Goal: Use online tool/utility: Utilize a website feature to perform a specific function

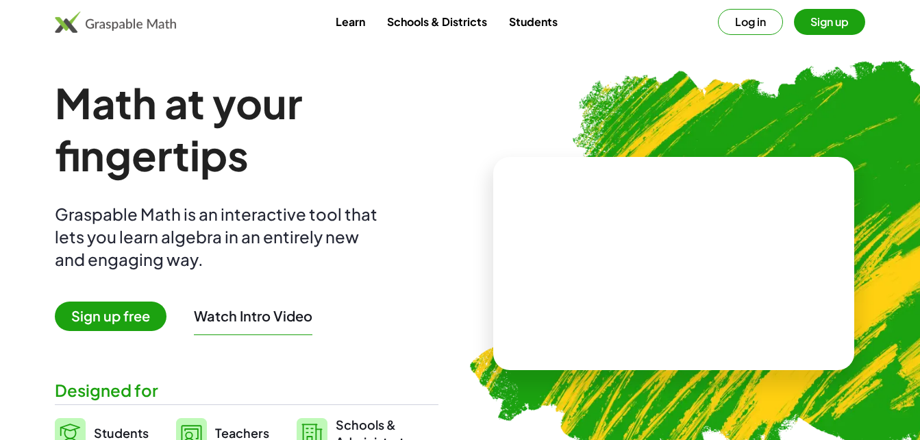
click at [354, 258] on div "Graspable Math is an interactive tool that lets you learn algebra in an entirel…" at bounding box center [219, 237] width 329 height 68
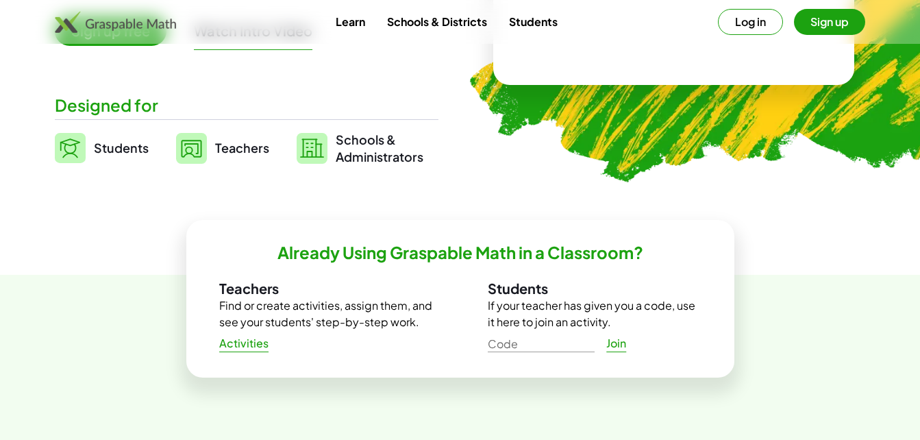
scroll to position [300, 0]
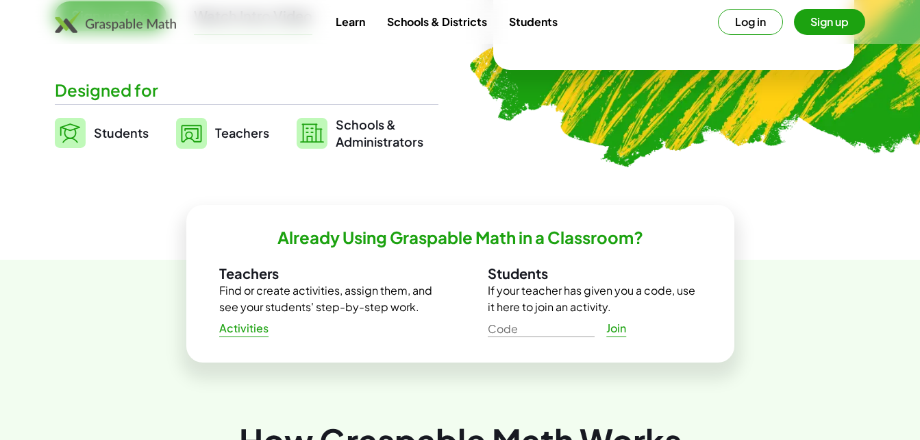
click at [633, 321] on link "Join" at bounding box center [617, 328] width 44 height 25
click at [672, 306] on p "If your teacher has given you a code, use it here to join an activity." at bounding box center [595, 298] width 214 height 33
click at [821, 27] on button "Sign up" at bounding box center [829, 22] width 71 height 26
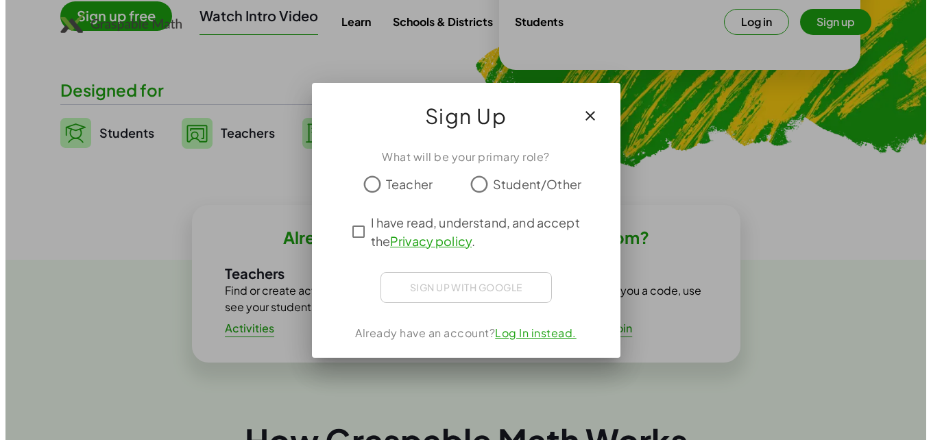
scroll to position [0, 0]
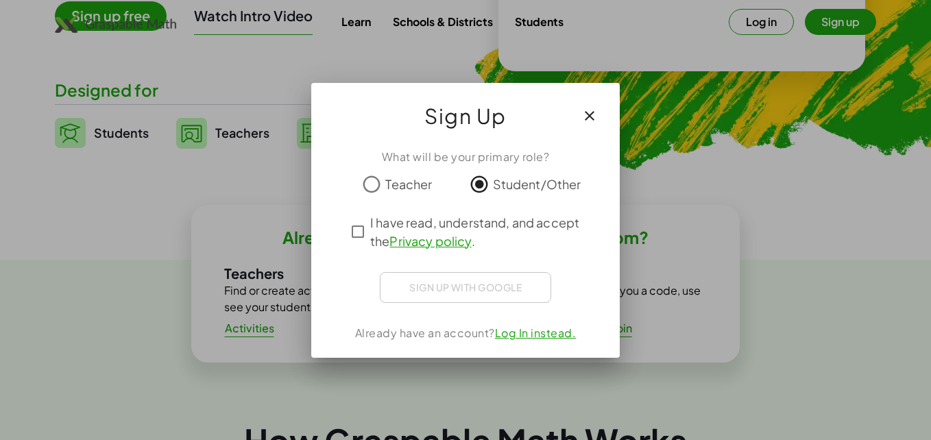
click at [391, 230] on span "I have read, understand, and accept the Privacy policy ." at bounding box center [477, 231] width 215 height 37
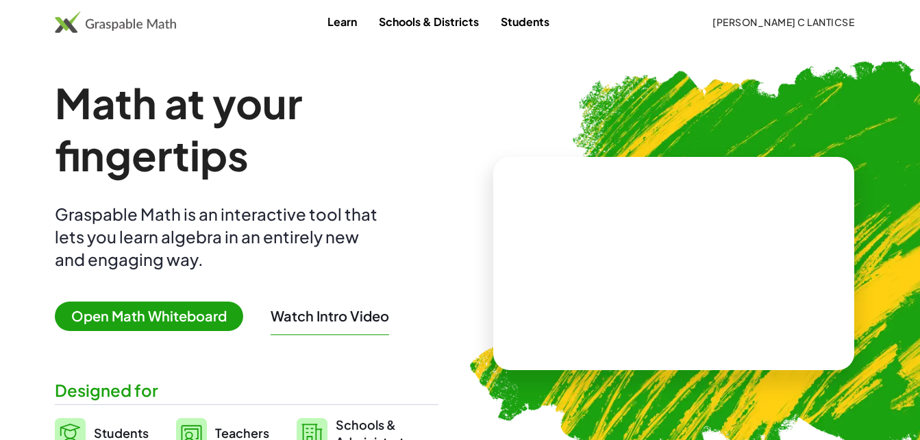
click at [160, 318] on span "Open Math Whiteboard" at bounding box center [149, 316] width 188 height 29
click at [167, 322] on span "Open Math Whiteboard" at bounding box center [149, 316] width 188 height 29
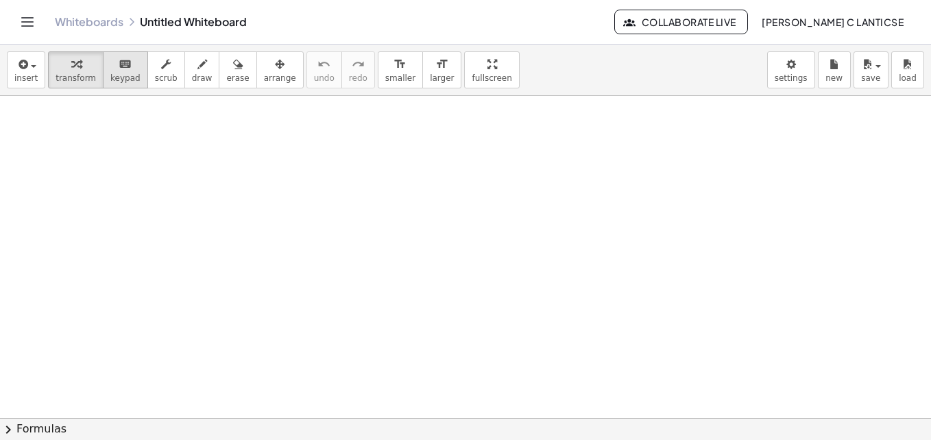
click at [94, 65] on button "transform" at bounding box center [76, 69] width 56 height 37
click at [119, 69] on icon "keyboard" at bounding box center [125, 64] width 13 height 16
click at [73, 71] on icon "button" at bounding box center [76, 64] width 10 height 16
click at [19, 58] on icon "button" at bounding box center [22, 64] width 12 height 16
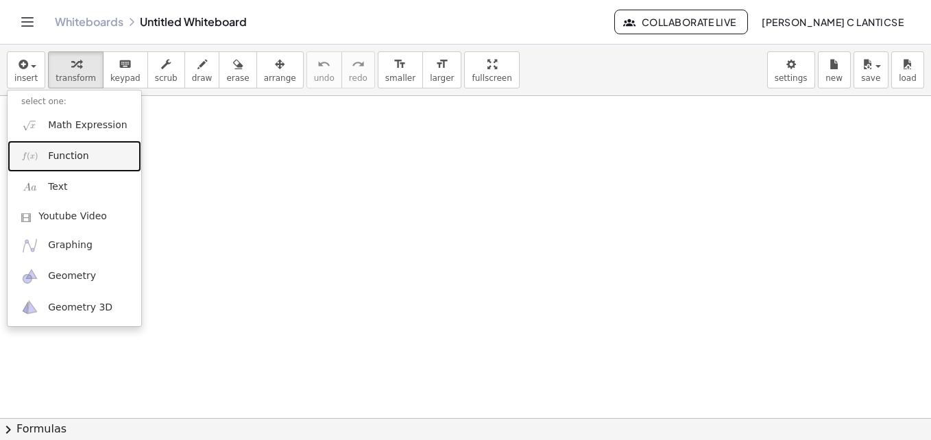
click at [82, 162] on span "Function" at bounding box center [68, 156] width 41 height 14
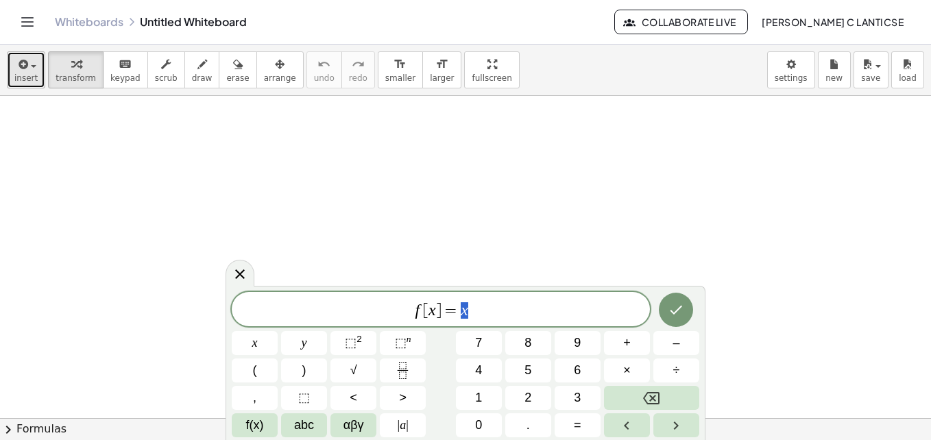
click at [17, 63] on icon "button" at bounding box center [22, 64] width 12 height 16
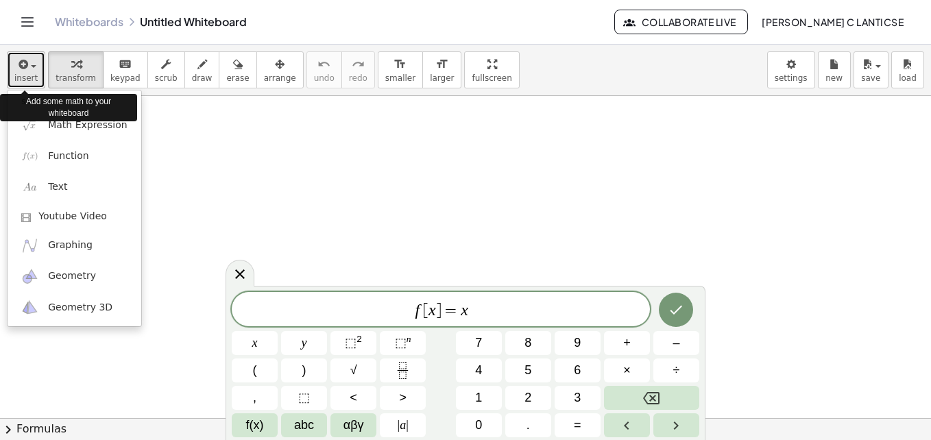
click at [28, 62] on span "button" at bounding box center [29, 66] width 3 height 10
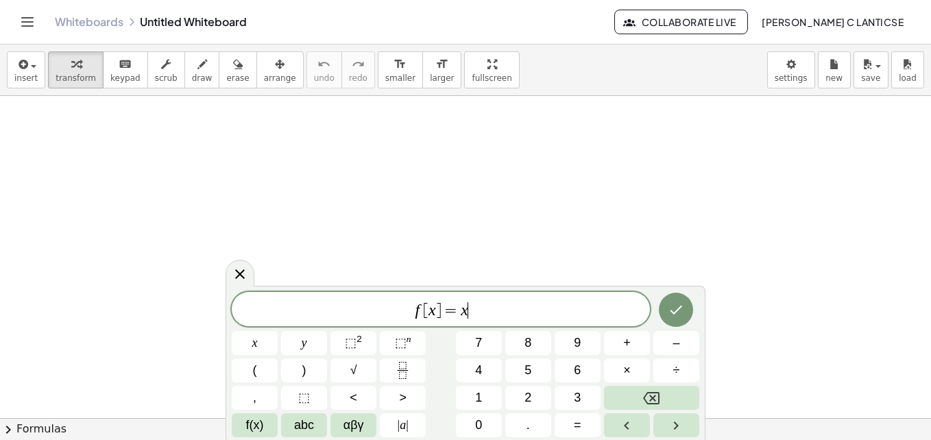
click at [543, 321] on div "f [ x ] = x ​" at bounding box center [441, 309] width 418 height 34
drag, startPoint x: 511, startPoint y: 316, endPoint x: 441, endPoint y: 318, distance: 69.9
click at [441, 318] on span "f [ x ] = x + 1" at bounding box center [441, 310] width 418 height 19
click at [413, 368] on button "Fraction" at bounding box center [403, 370] width 46 height 24
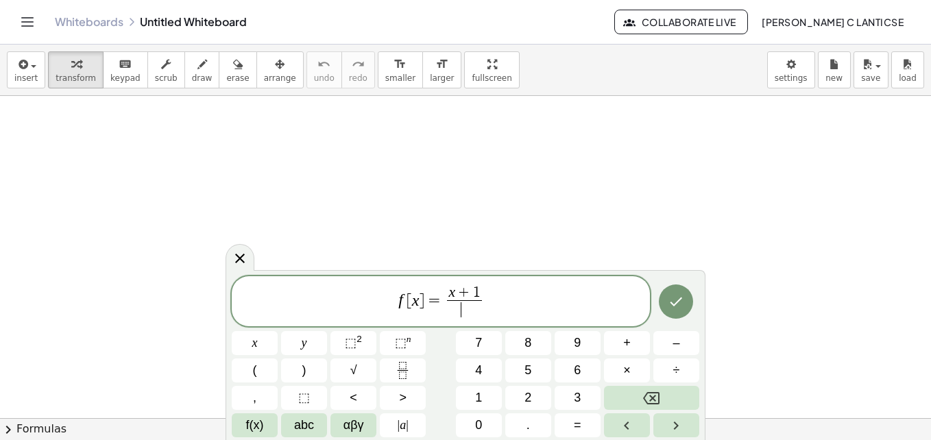
click at [466, 308] on span "​" at bounding box center [464, 309] width 35 height 19
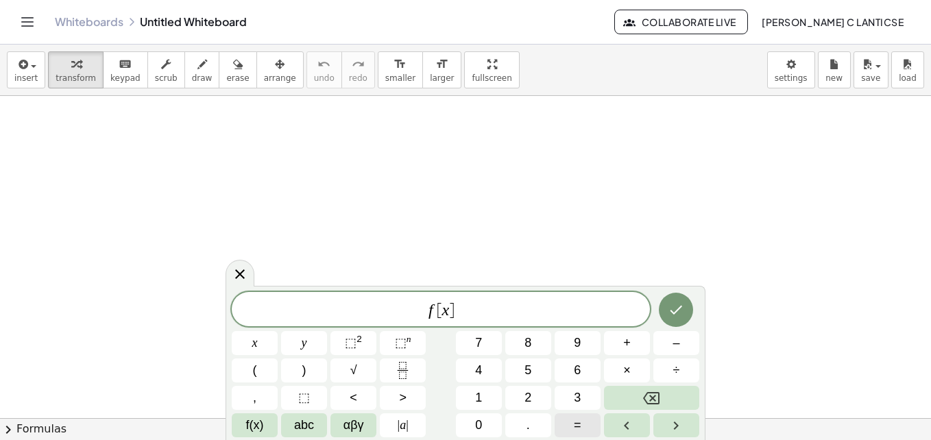
click at [588, 425] on button "=" at bounding box center [577, 425] width 46 height 24
click at [374, 339] on button "⬚ 2" at bounding box center [353, 343] width 46 height 24
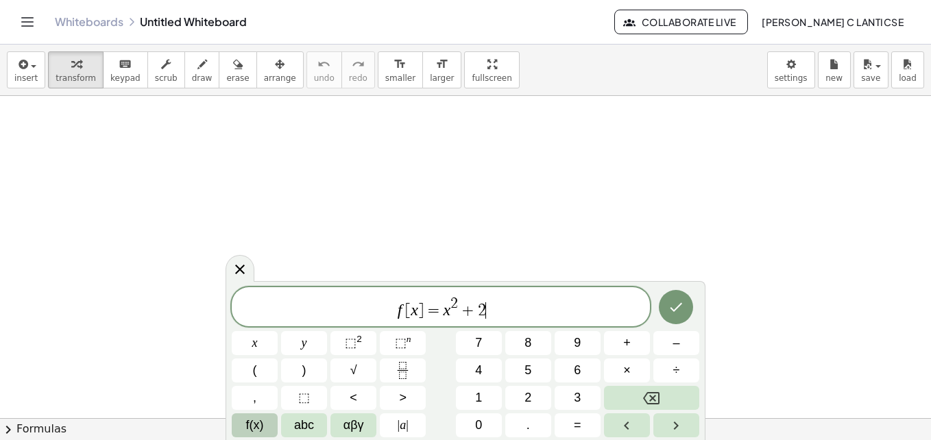
click at [267, 430] on button "f(x)" at bounding box center [255, 425] width 46 height 24
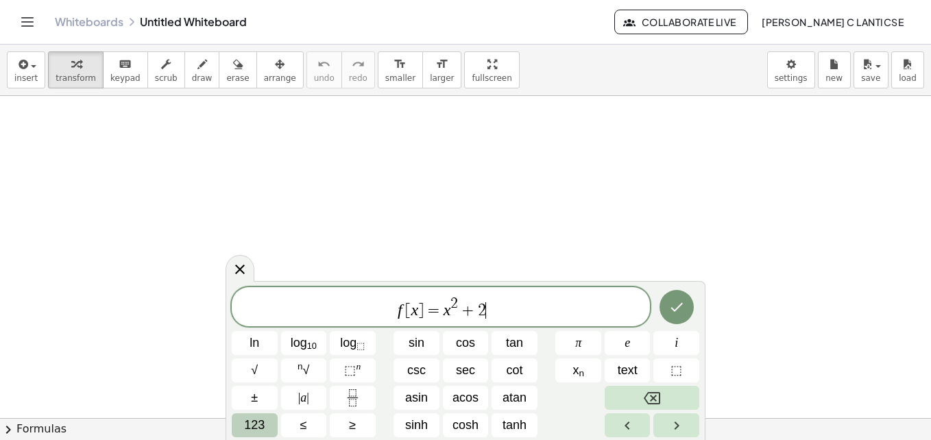
click at [267, 422] on button "123" at bounding box center [255, 425] width 46 height 24
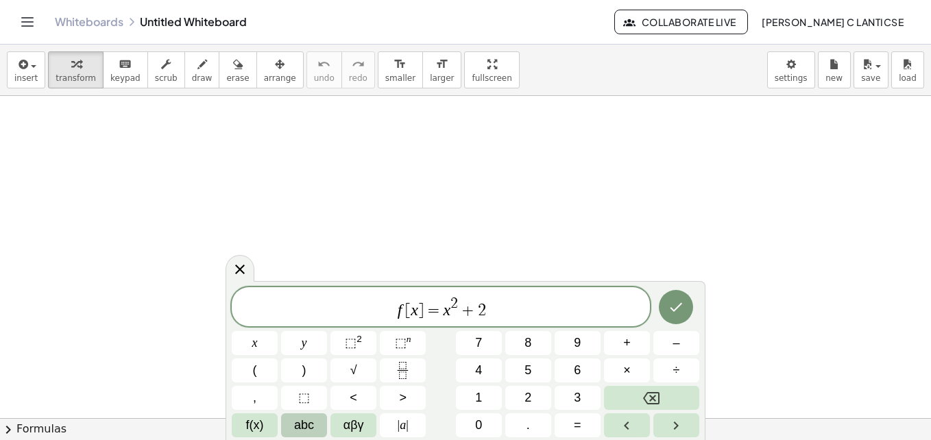
click at [315, 428] on button "abc" at bounding box center [304, 425] width 46 height 24
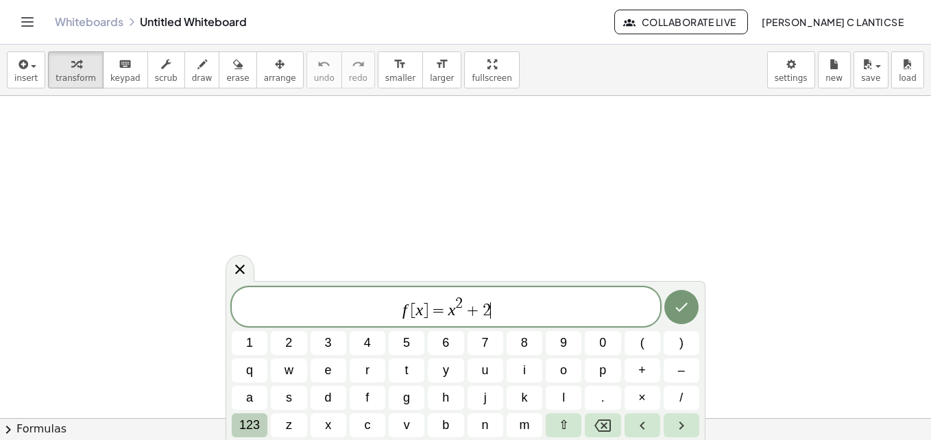
click at [252, 427] on span "123" at bounding box center [249, 425] width 21 height 19
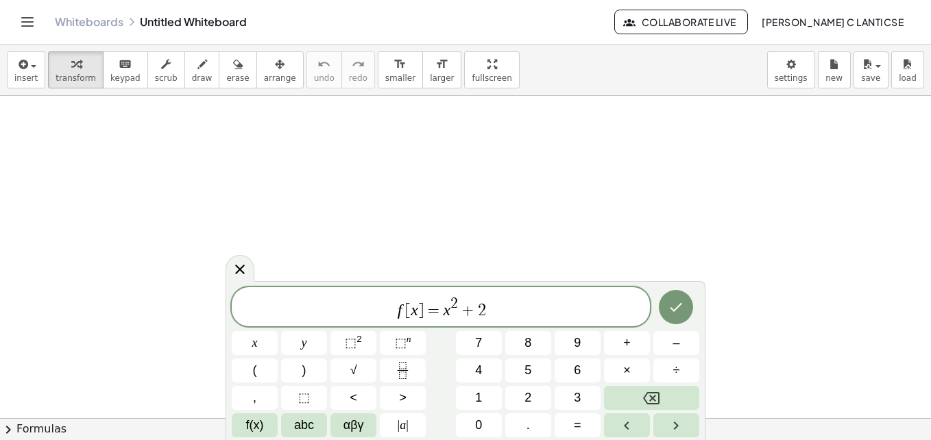
click at [252, 427] on span "f(x)" at bounding box center [255, 425] width 18 height 19
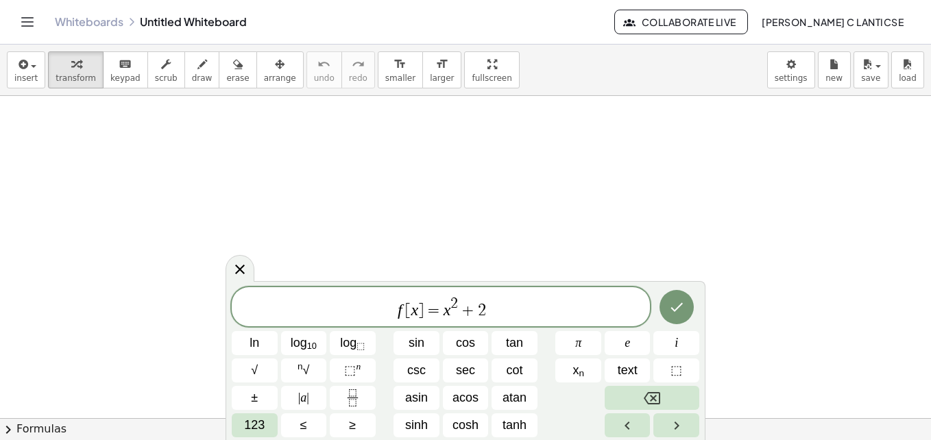
click at [252, 427] on span "123" at bounding box center [254, 425] width 21 height 19
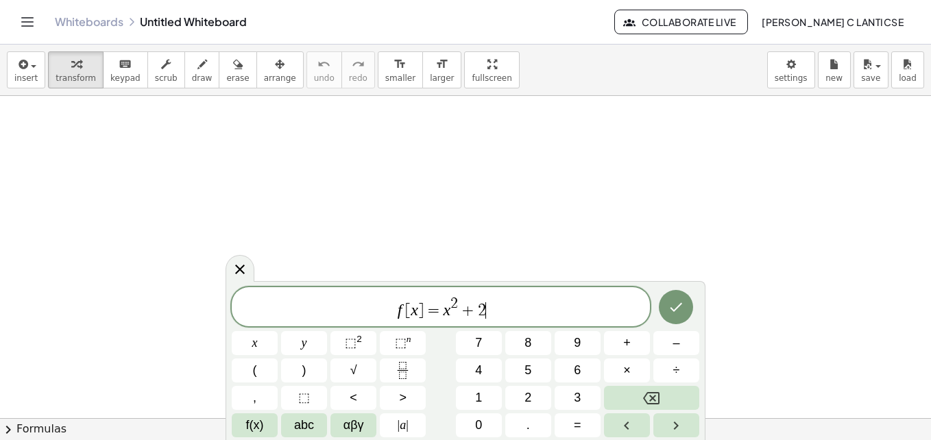
click at [535, 315] on span "f [ x ] = x 2 + 2 ​" at bounding box center [441, 307] width 418 height 25
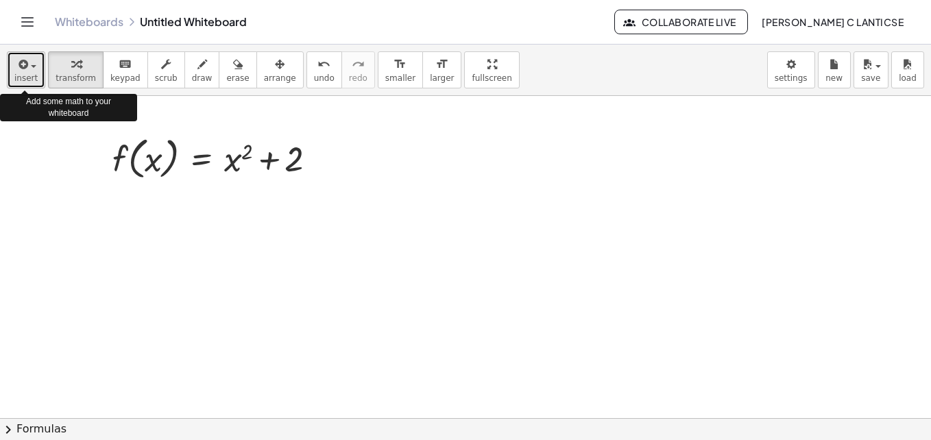
click at [37, 75] on button "insert" at bounding box center [26, 69] width 38 height 37
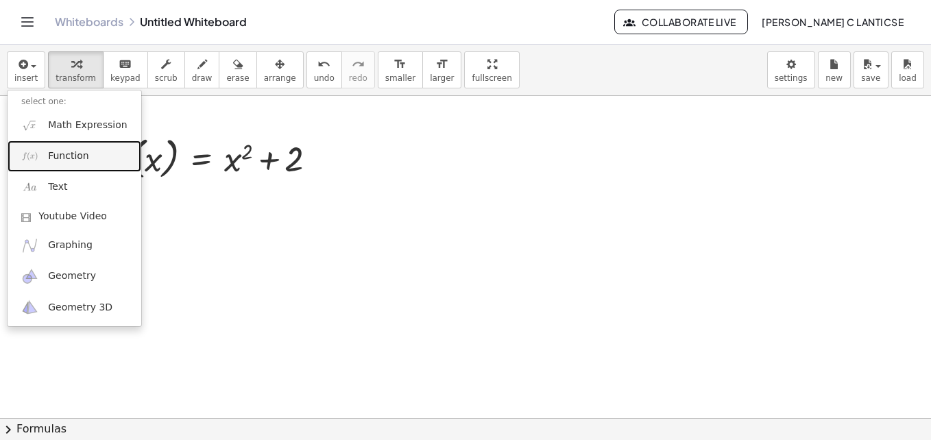
click at [83, 154] on span "Function" at bounding box center [68, 156] width 41 height 14
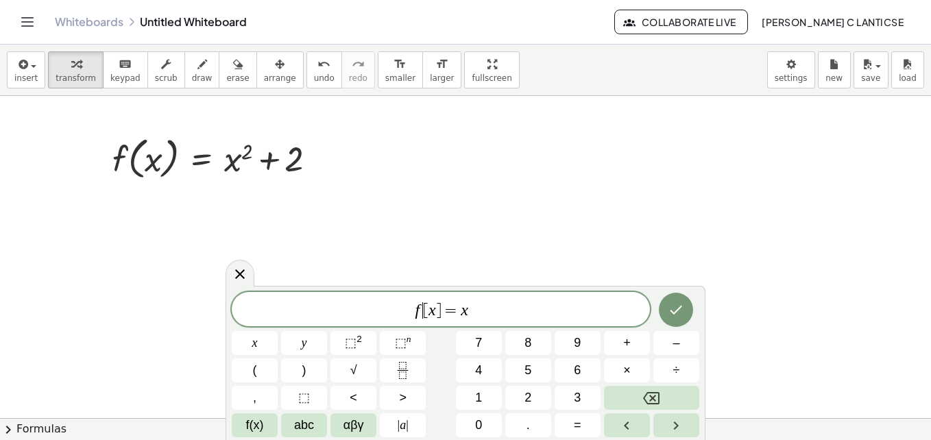
click at [421, 309] on span "f ​ [ x ] = x" at bounding box center [441, 310] width 418 height 19
click at [499, 318] on span "g [ x ] = x ​" at bounding box center [441, 310] width 418 height 19
click at [352, 364] on span "√" at bounding box center [353, 370] width 7 height 19
click at [635, 391] on button "Backspace" at bounding box center [651, 398] width 95 height 24
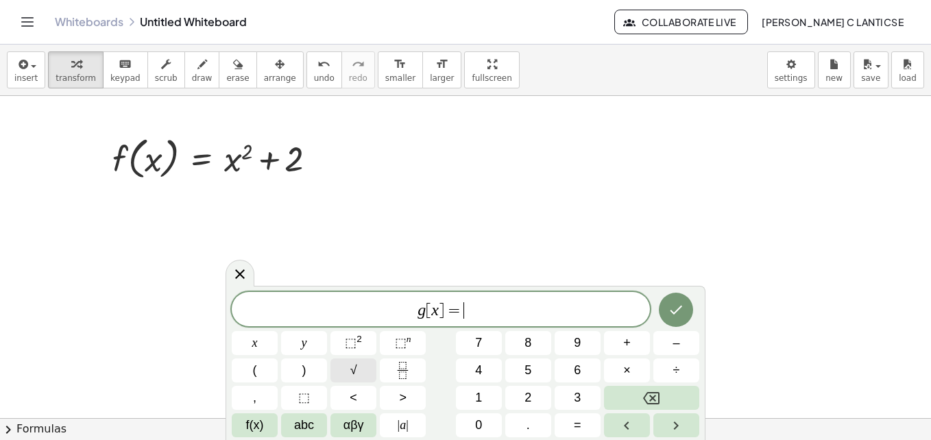
click at [354, 371] on span "√" at bounding box center [353, 370] width 7 height 19
click at [259, 341] on button "x" at bounding box center [255, 343] width 46 height 24
drag, startPoint x: 700, startPoint y: 347, endPoint x: 641, endPoint y: 334, distance: 59.7
click at [641, 334] on div "g [ x ] = √ x x y ⬚ 2 ⬚ n 7 8 9 + – ( ) √ 4 5 6 × ÷ , ⬚ < > 1 2 3 f(x) abc αβγ …" at bounding box center [465, 362] width 480 height 156
click at [667, 336] on button "–" at bounding box center [676, 343] width 46 height 24
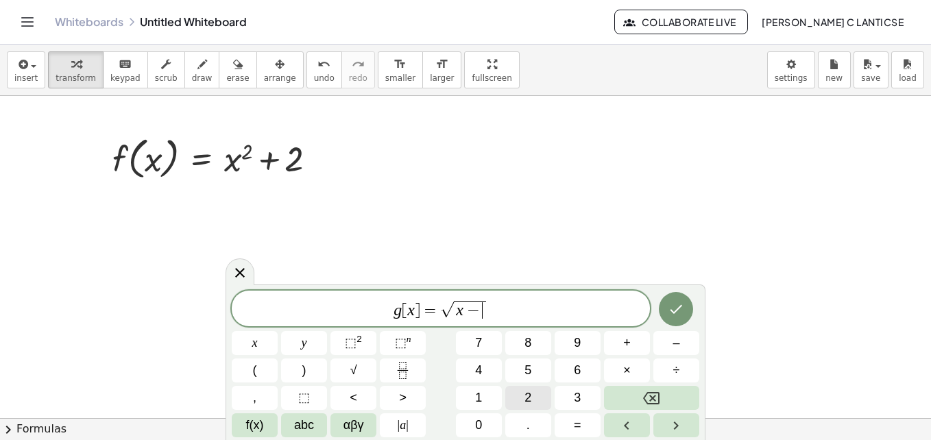
click at [548, 397] on button "2" at bounding box center [528, 398] width 46 height 24
click at [685, 310] on button "Done" at bounding box center [676, 309] width 34 height 34
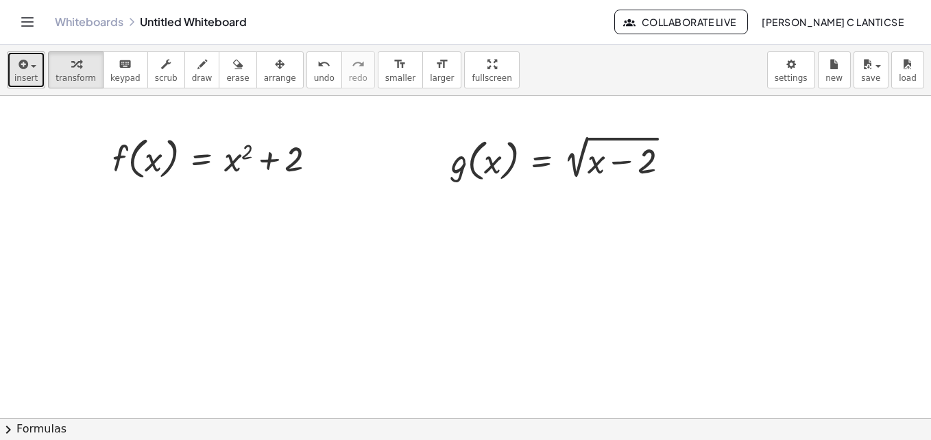
click at [33, 73] on span "insert" at bounding box center [25, 78] width 23 height 10
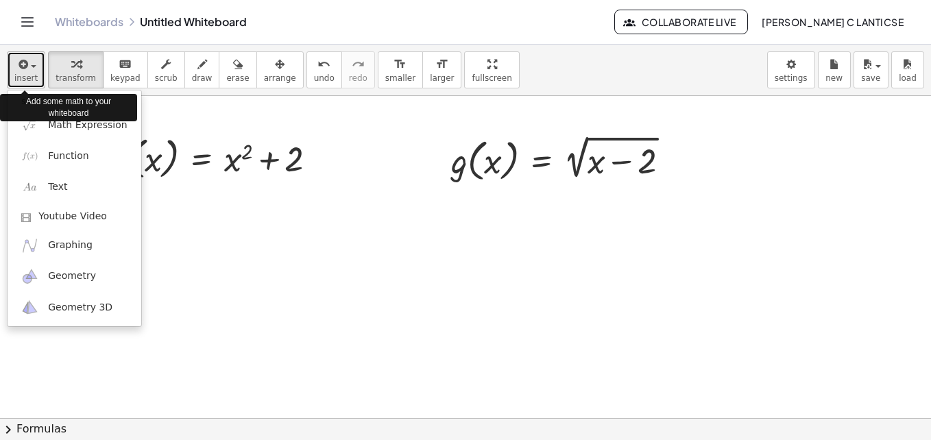
click at [33, 73] on span "insert" at bounding box center [25, 78] width 23 height 10
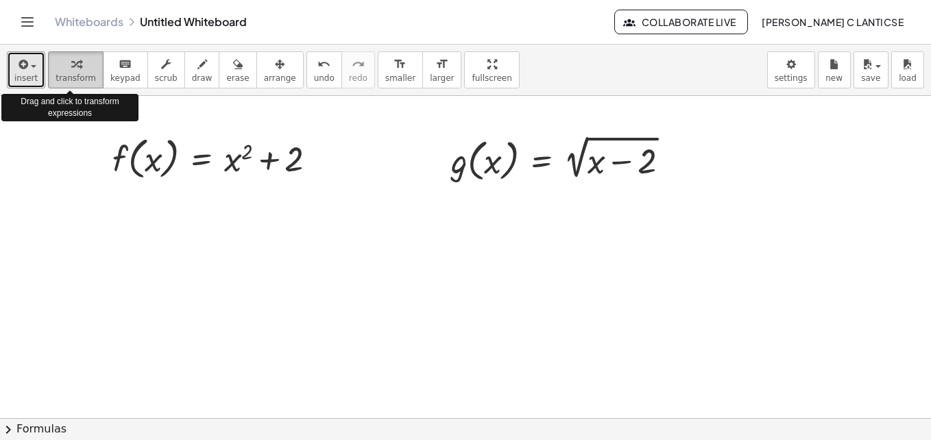
click at [83, 68] on div "button" at bounding box center [76, 64] width 40 height 16
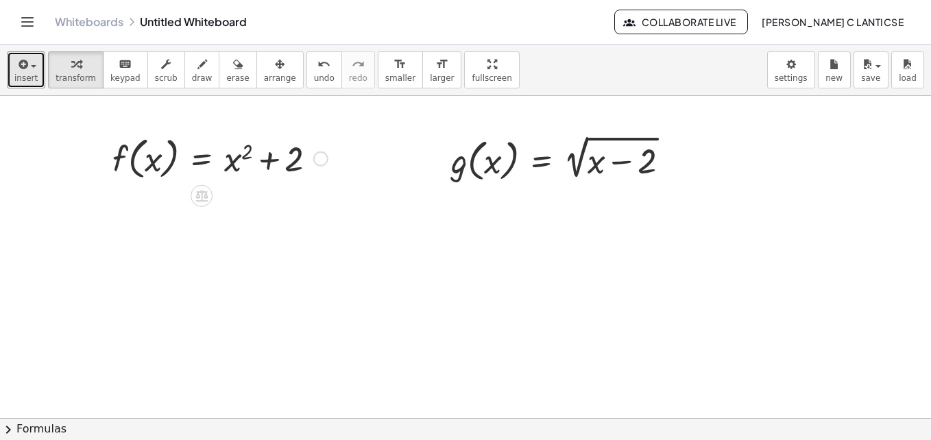
click at [171, 154] on div at bounding box center [220, 158] width 229 height 52
click at [316, 162] on div at bounding box center [320, 158] width 15 height 15
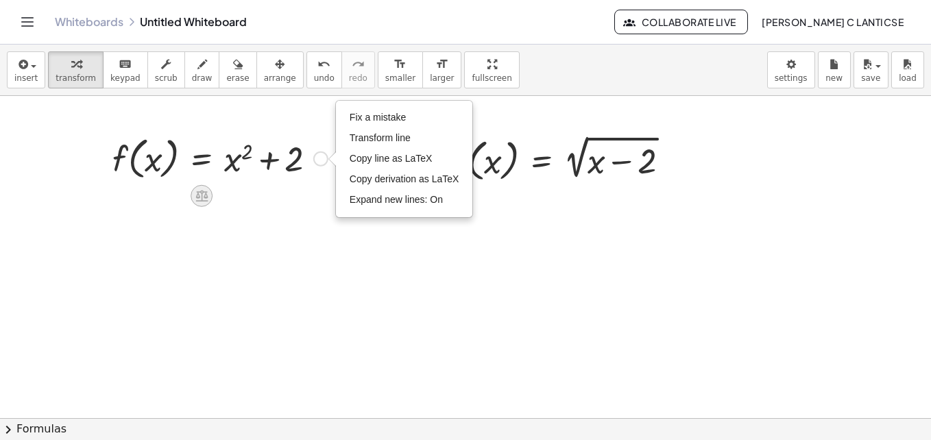
click at [208, 197] on icon at bounding box center [201, 197] width 12 height 12
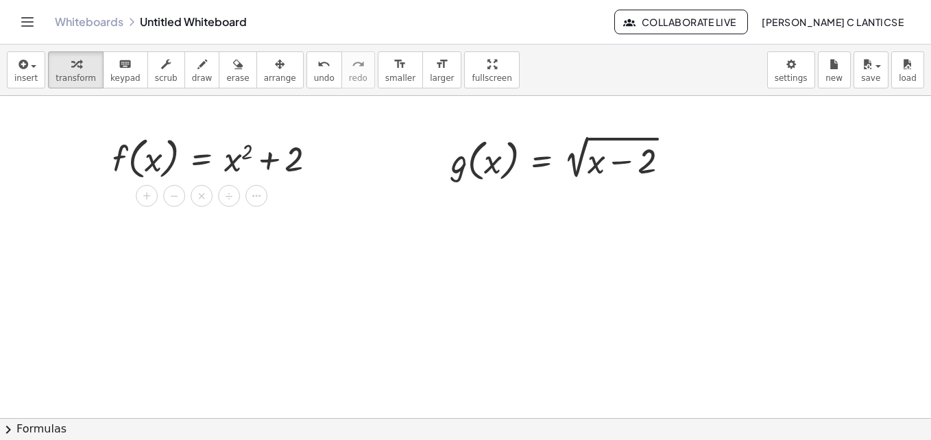
click at [310, 232] on div at bounding box center [465, 418] width 931 height 644
click at [258, 168] on div at bounding box center [220, 158] width 229 height 52
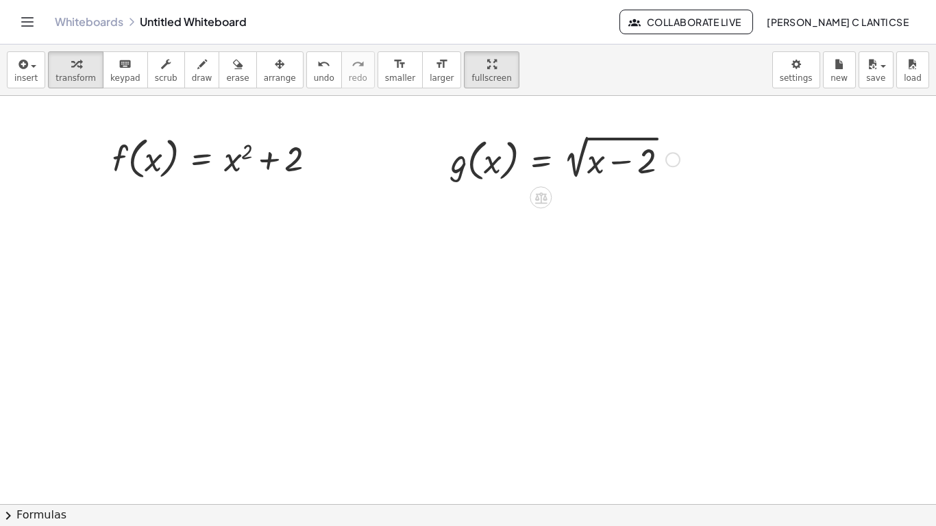
drag, startPoint x: 447, startPoint y: 66, endPoint x: 450, endPoint y: 117, distance: 50.8
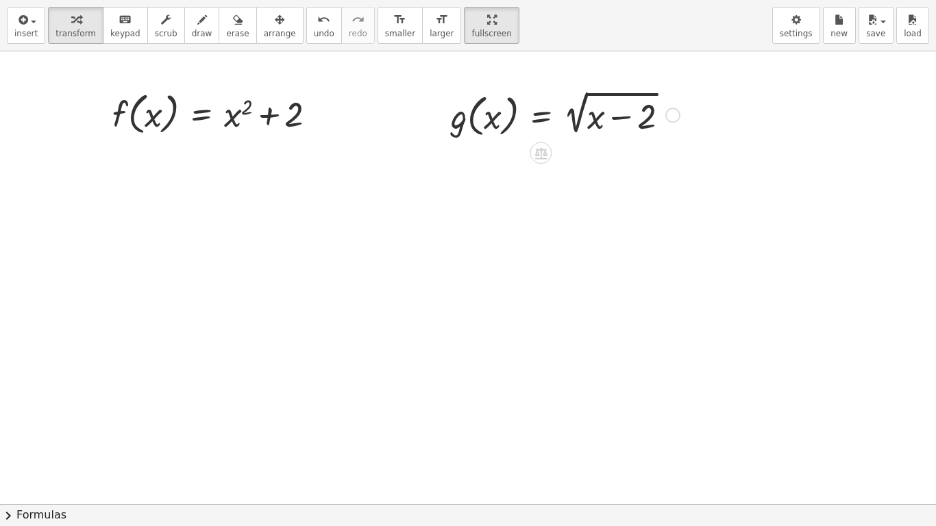
click at [450, 117] on div "insert select one: Math Expression Function Text Youtube Video Graphing Geometr…" at bounding box center [468, 263] width 936 height 526
click at [158, 29] on span "scrub" at bounding box center [166, 34] width 23 height 10
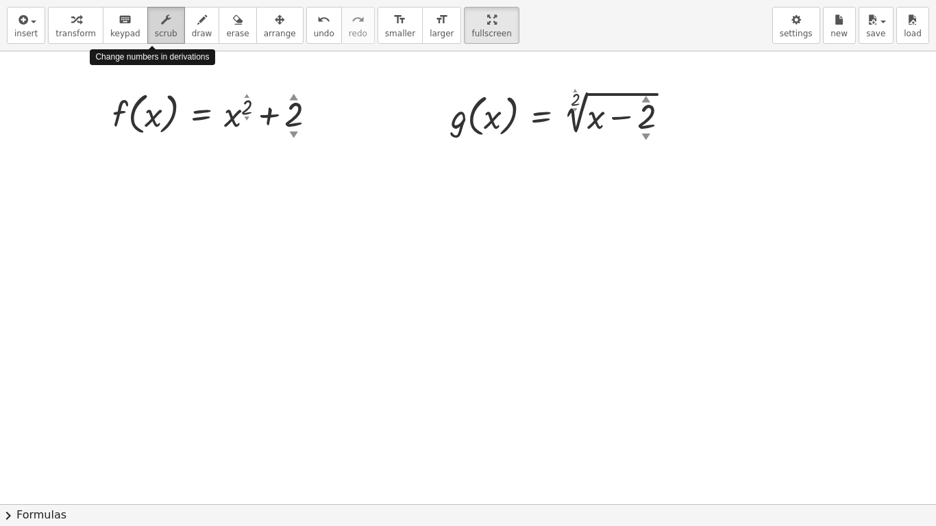
click at [158, 29] on span "scrub" at bounding box center [166, 34] width 23 height 10
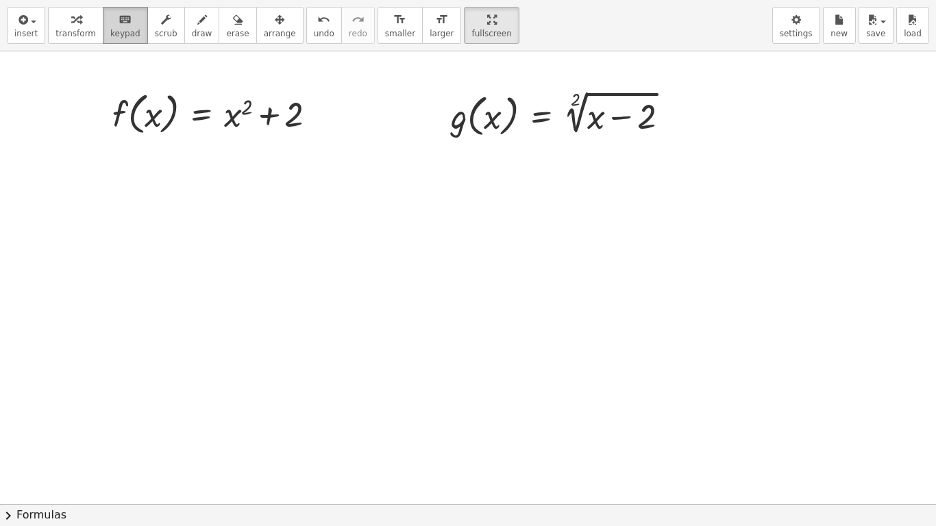
click at [123, 31] on span "keypad" at bounding box center [125, 34] width 30 height 10
click at [80, 33] on span "transform" at bounding box center [76, 34] width 40 height 10
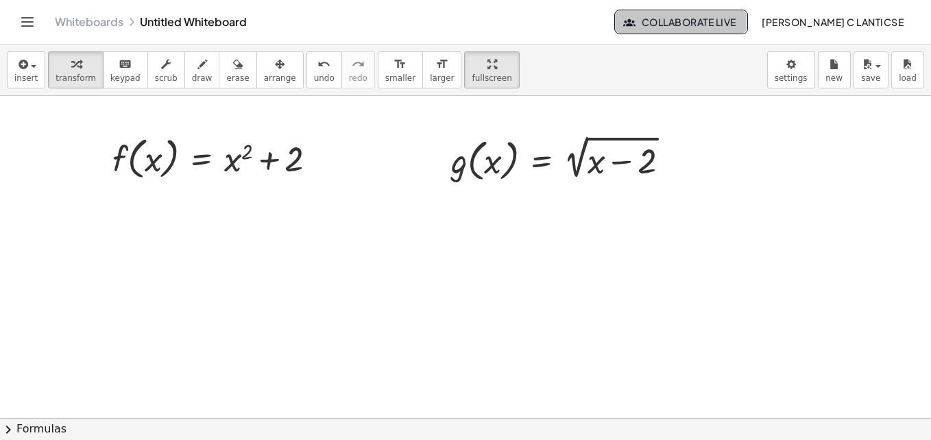
click at [725, 26] on span "Collaborate Live" at bounding box center [681, 22] width 110 height 12
